Goal: Task Accomplishment & Management: Manage account settings

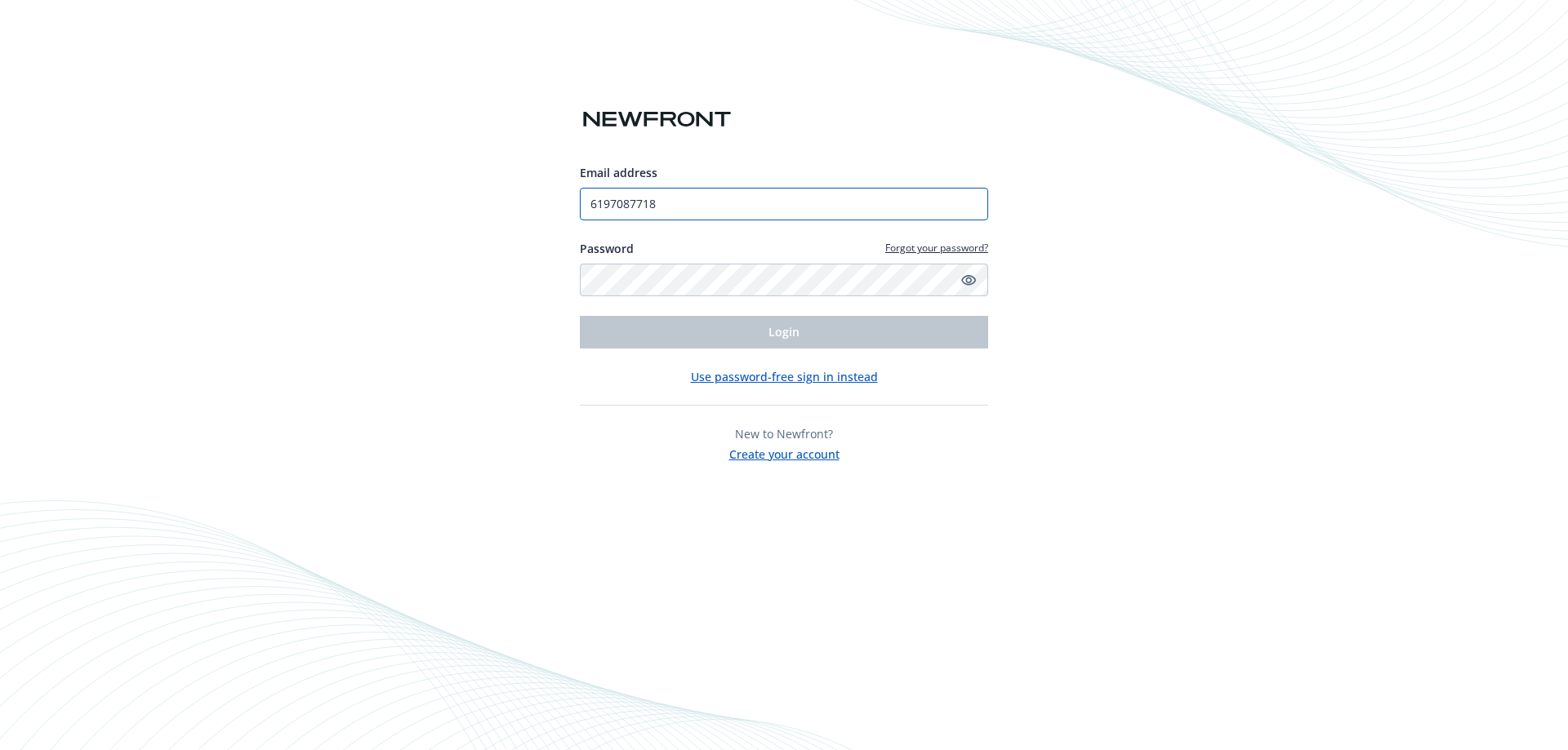
drag, startPoint x: 678, startPoint y: 203, endPoint x: 513, endPoint y: 206, distance: 165.0
click at [513, 206] on div "Email address 6197087718 Password Forgot your password? Login Use password-free…" at bounding box center [784, 375] width 1568 height 750
type input "[PERSON_NAME][EMAIL_ADDRESS][DOMAIN_NAME]"
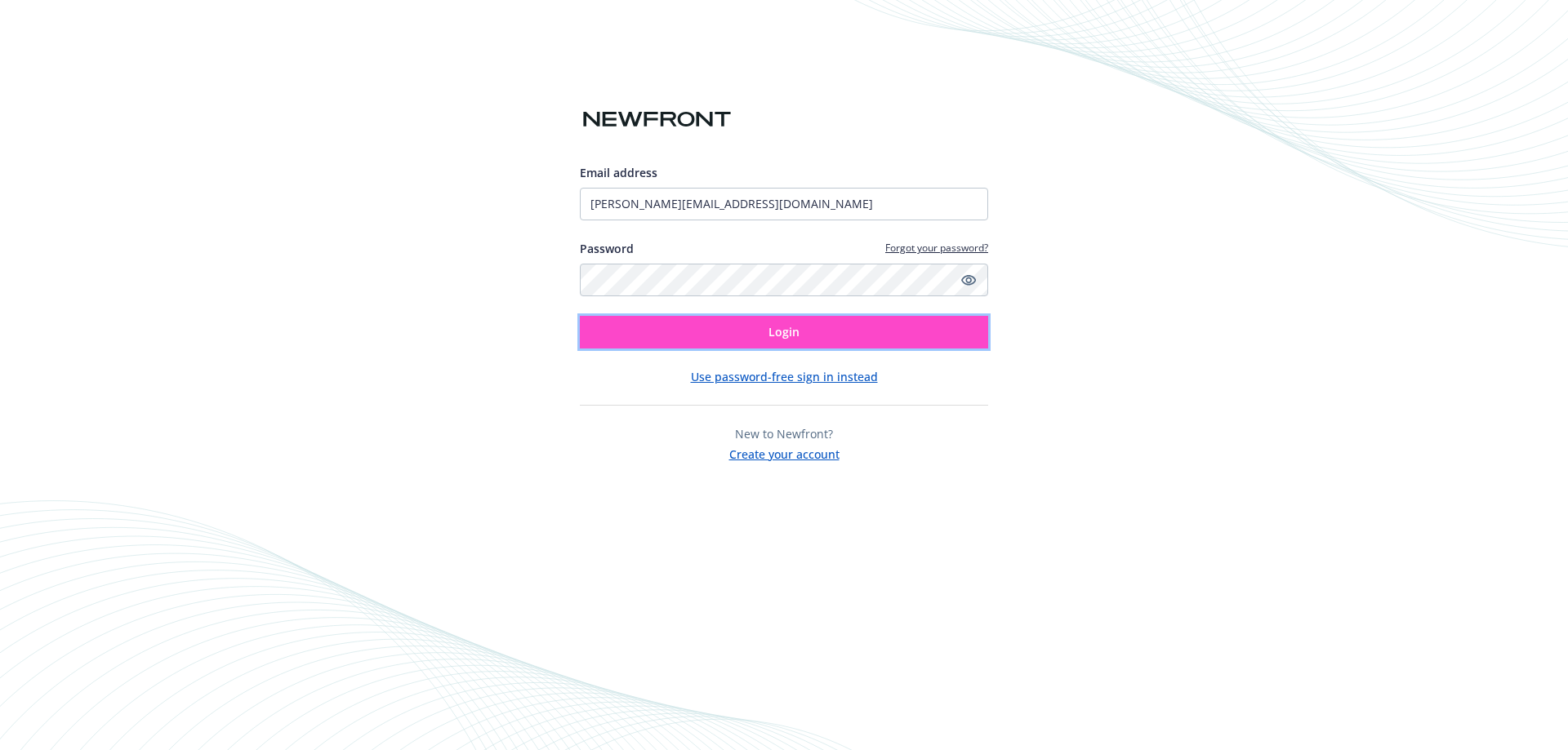
click at [788, 331] on span "Login" at bounding box center [783, 331] width 31 height 16
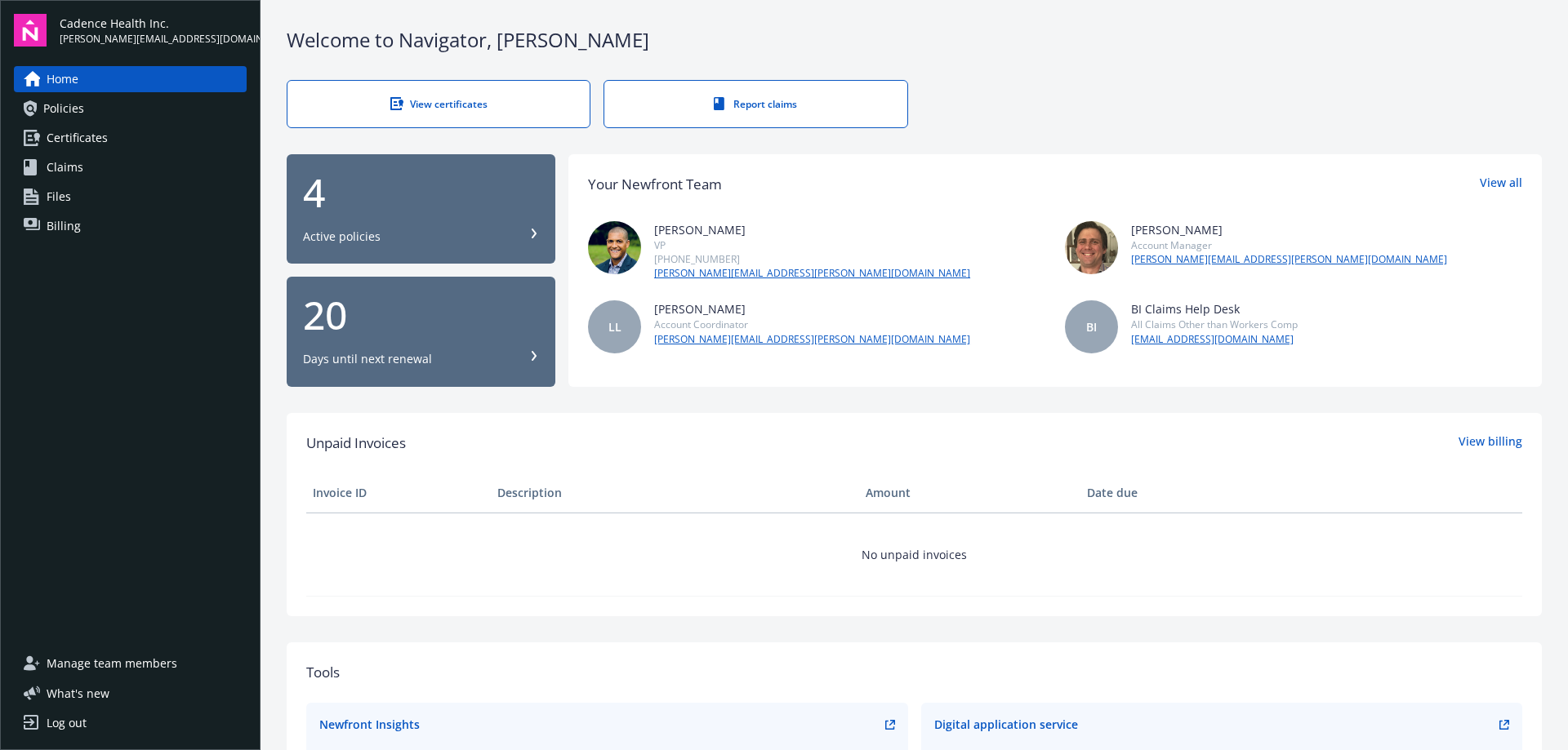
click at [50, 229] on span "Billing" at bounding box center [63, 226] width 35 height 26
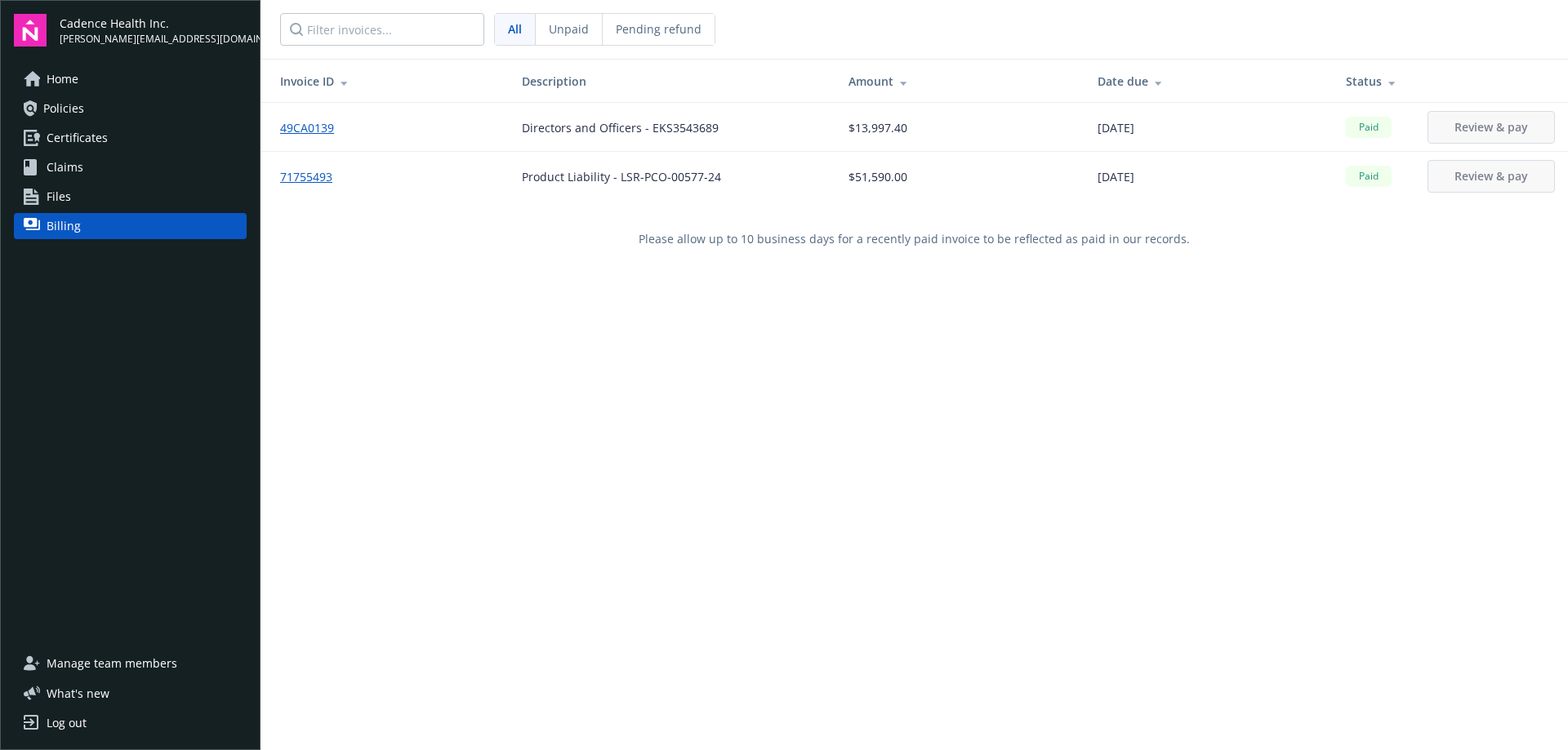
click at [69, 729] on div "Log out" at bounding box center [66, 723] width 40 height 26
